Goal: Communication & Community: Answer question/provide support

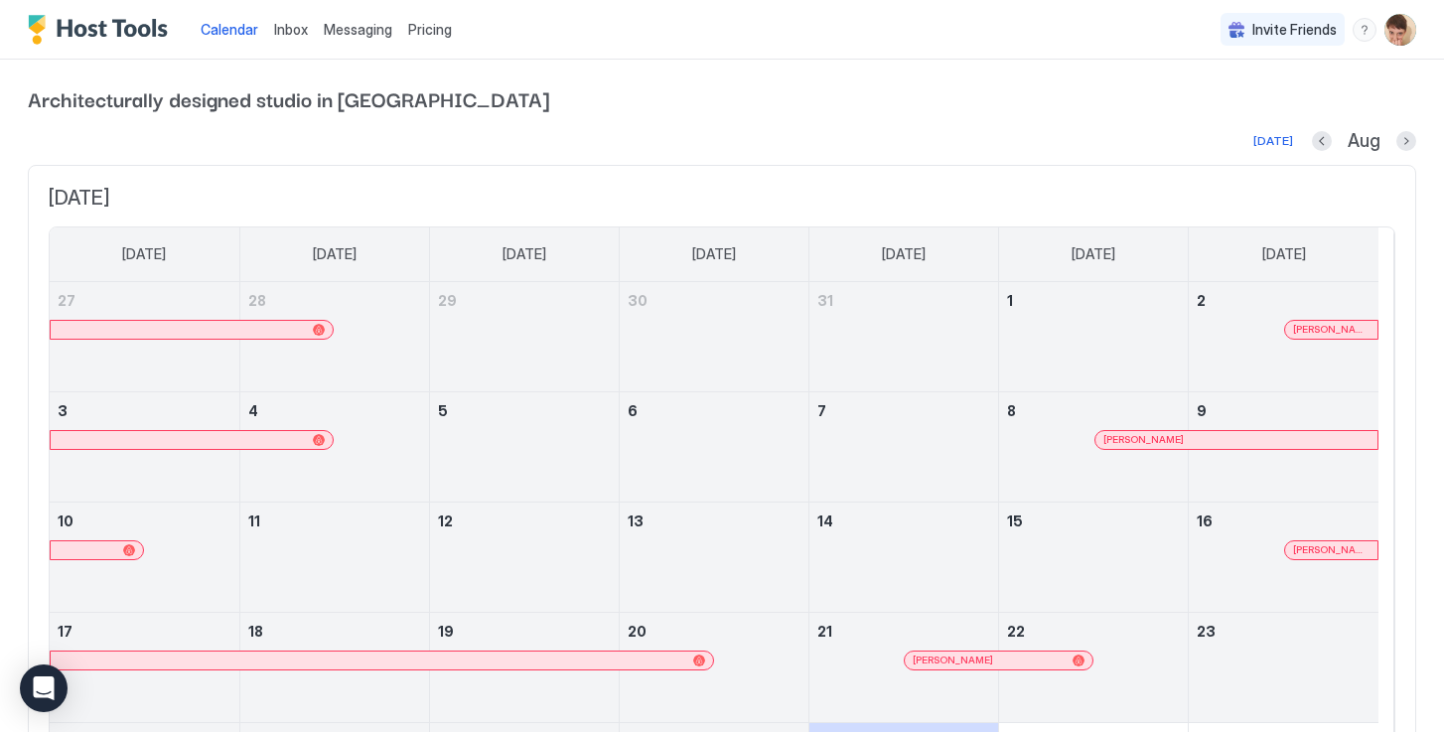
click at [349, 35] on span "Messaging" at bounding box center [358, 29] width 69 height 17
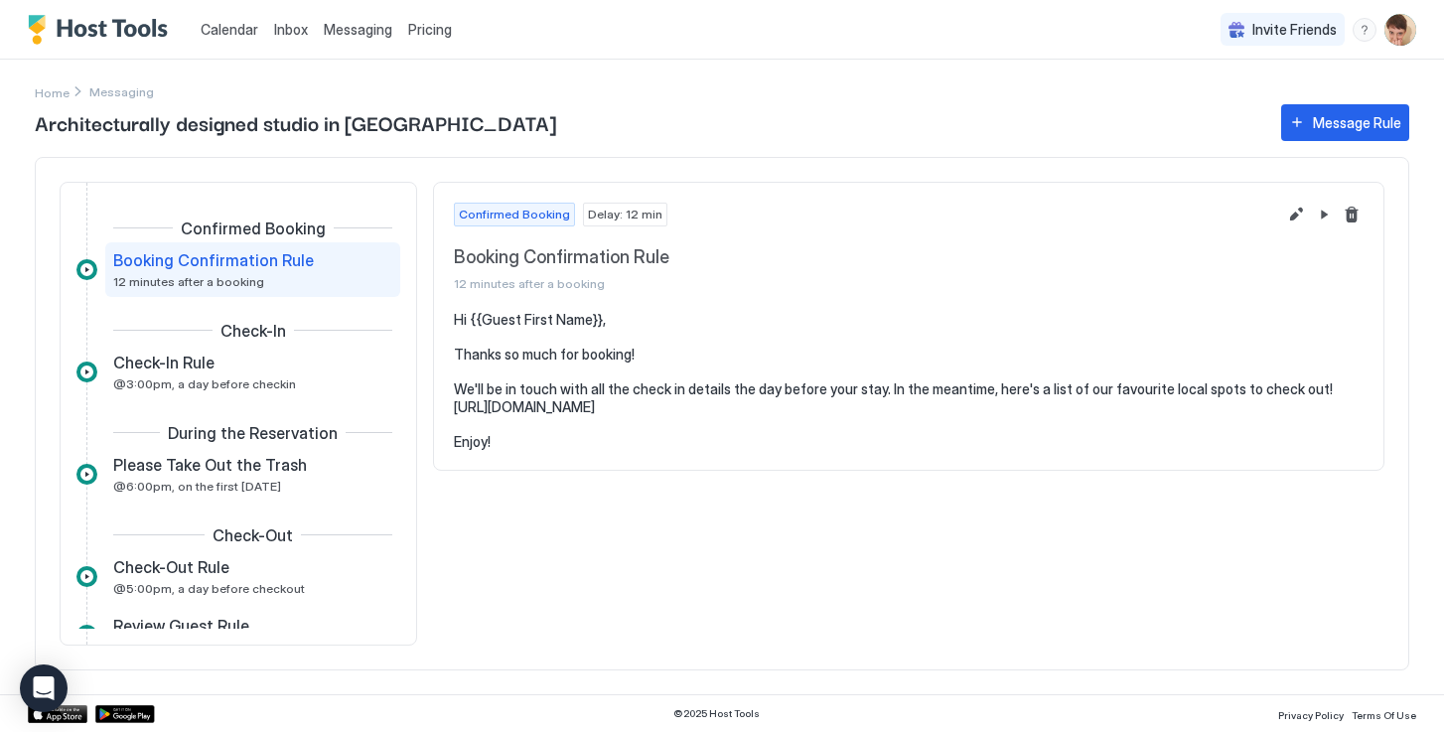
click at [285, 39] on link "Inbox" at bounding box center [291, 29] width 34 height 21
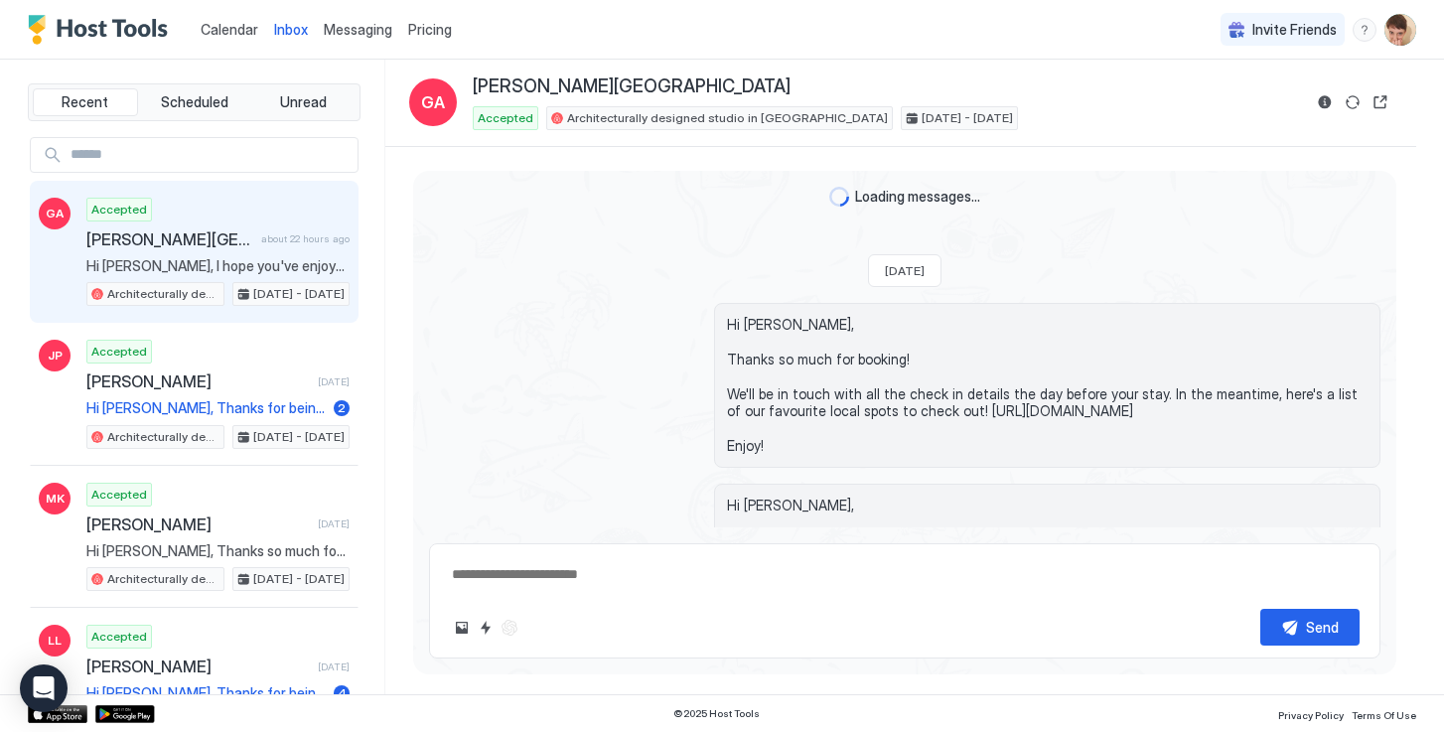
scroll to position [1006, 0]
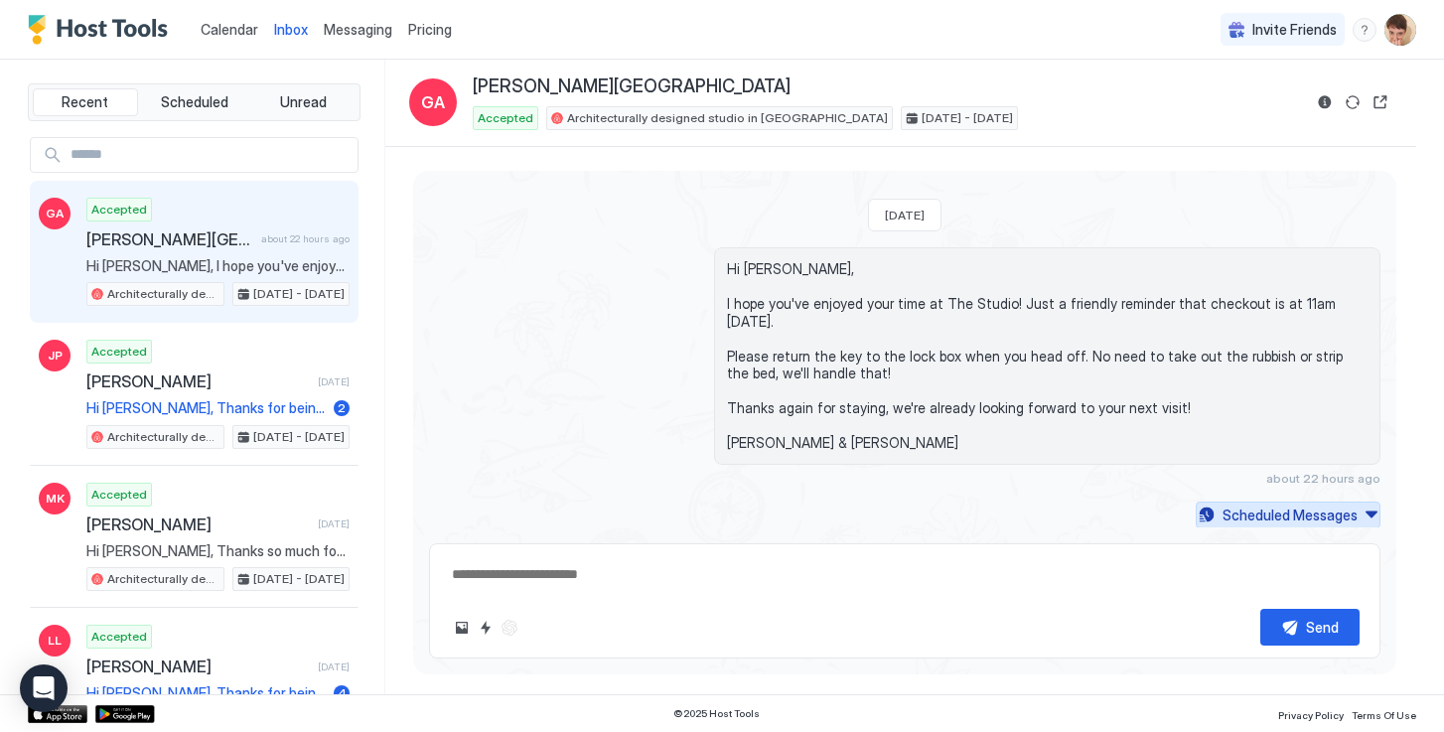
click at [1291, 517] on div "Scheduled Messages" at bounding box center [1289, 514] width 135 height 21
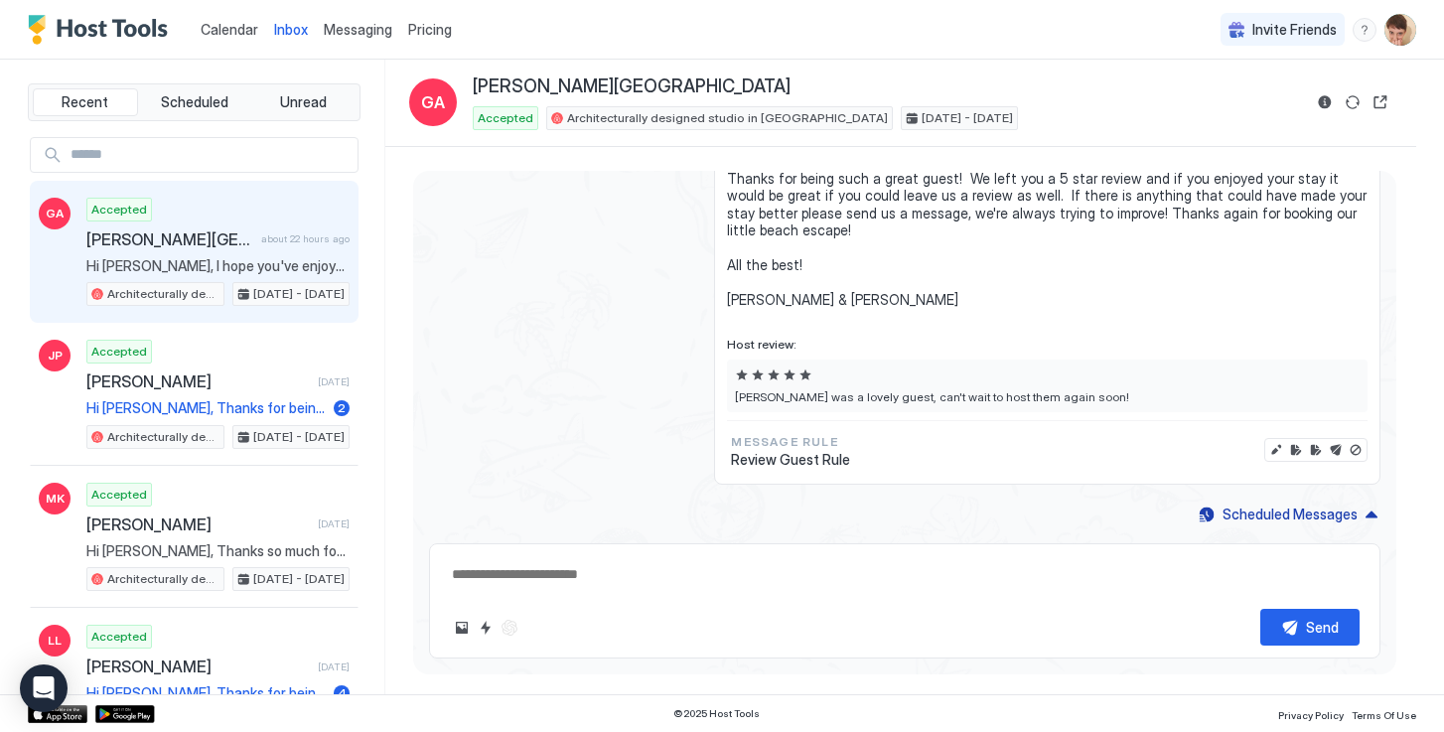
scroll to position [1412, 0]
click at [1345, 460] on button "Disable message & review" at bounding box center [1355, 450] width 20 height 20
type textarea "*"
